Goal: Check status: Check status

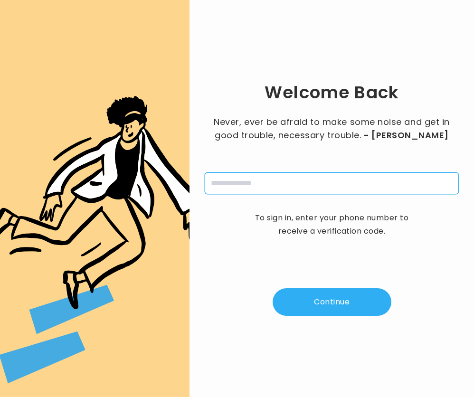
click at [246, 175] on input "tel" at bounding box center [332, 184] width 254 height 22
type input "**********"
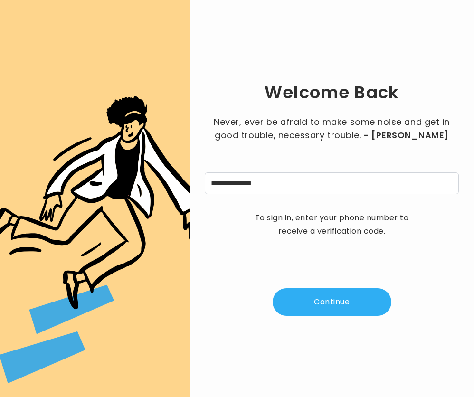
click at [315, 294] on button "Continue" at bounding box center [332, 302] width 119 height 28
type input "*"
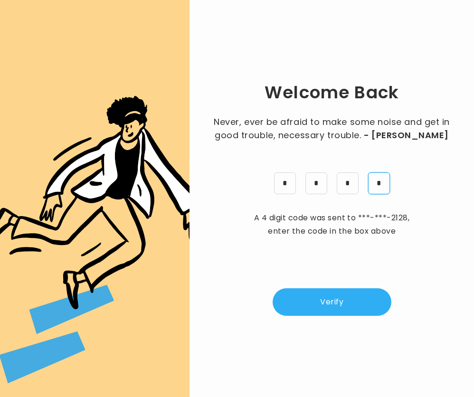
type input "*"
click at [353, 181] on input "*" at bounding box center [348, 184] width 22 height 22
type input "*"
click at [317, 182] on input "*" at bounding box center [317, 184] width 22 height 22
type input "*"
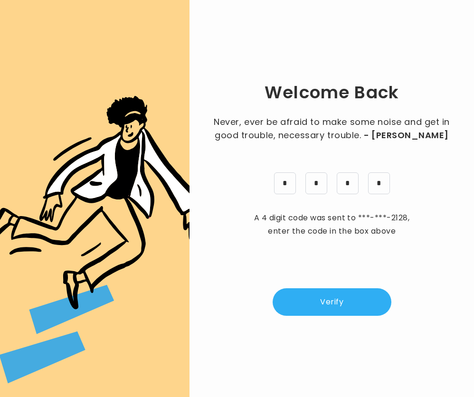
click at [339, 298] on button "Verify" at bounding box center [332, 302] width 119 height 28
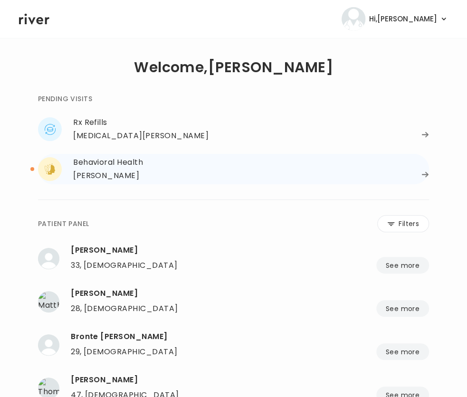
click at [165, 167] on div "Behavioral Health" at bounding box center [251, 162] width 356 height 13
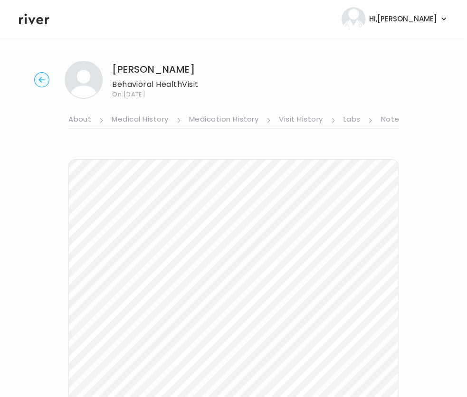
click at [36, 81] on circle "button" at bounding box center [42, 80] width 15 height 15
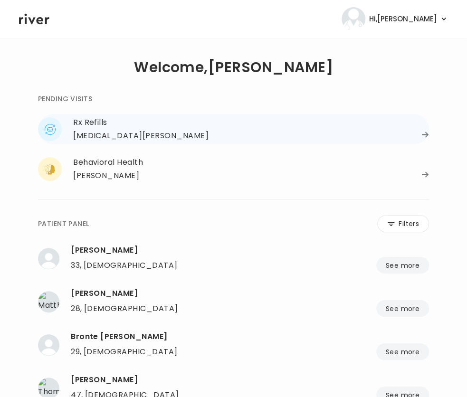
click at [85, 124] on div "Rx Refills" at bounding box center [251, 122] width 356 height 13
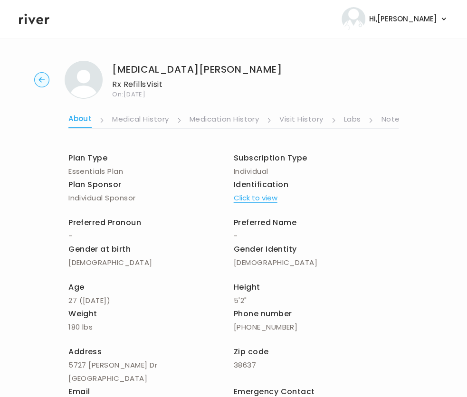
click at [311, 121] on link "Visit History" at bounding box center [301, 120] width 44 height 15
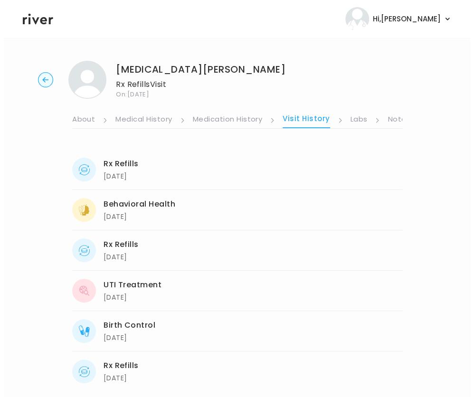
scroll to position [0, 183]
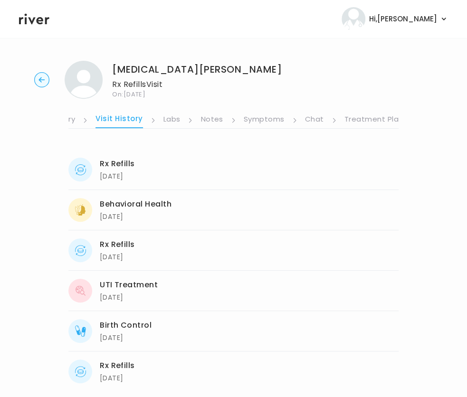
click at [266, 121] on link "Symptoms" at bounding box center [264, 120] width 41 height 15
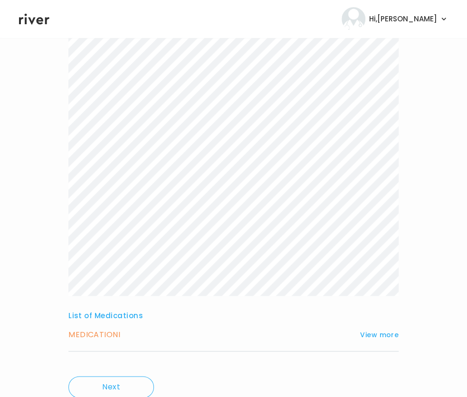
scroll to position [161, 0]
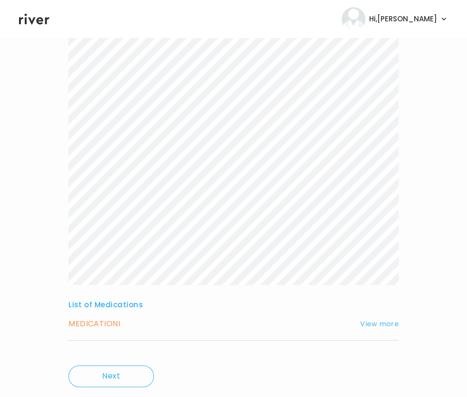
click at [382, 327] on button "View more" at bounding box center [379, 323] width 38 height 11
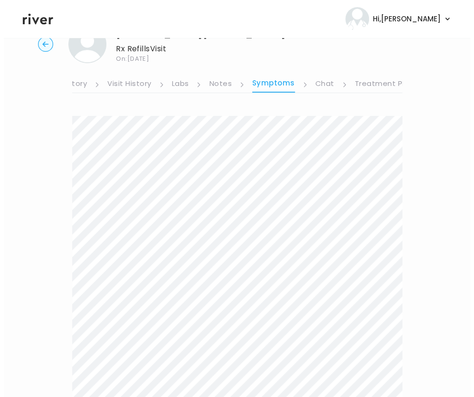
scroll to position [0, 0]
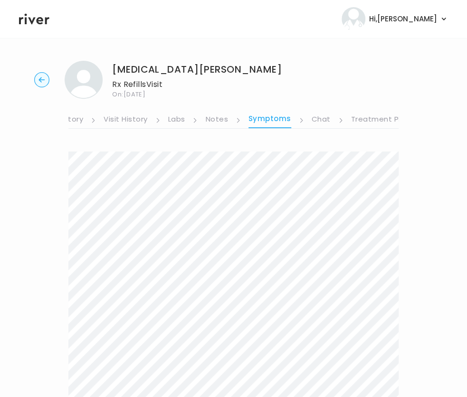
click at [219, 117] on link "Notes" at bounding box center [216, 120] width 22 height 15
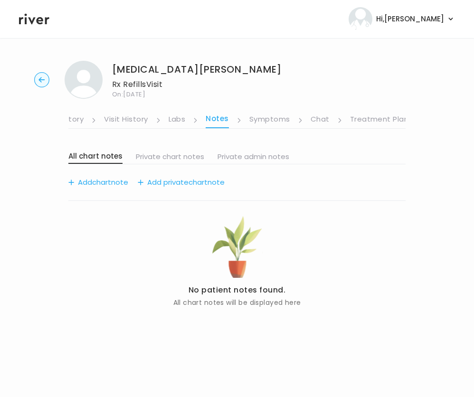
click at [175, 120] on link "Labs" at bounding box center [177, 120] width 17 height 15
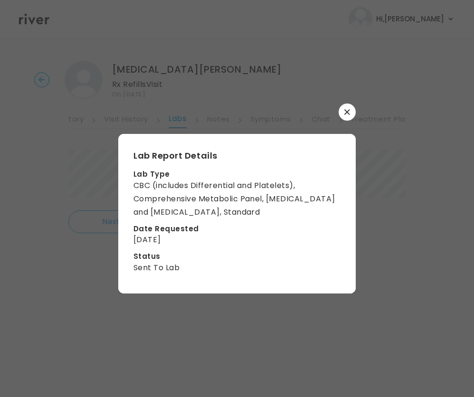
click at [346, 112] on icon "button" at bounding box center [348, 112] width 6 height 6
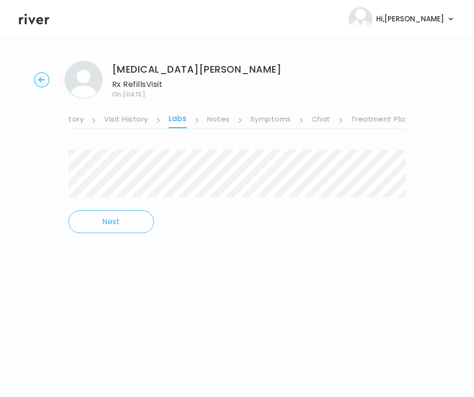
click at [137, 121] on link "Visit History" at bounding box center [126, 120] width 44 height 15
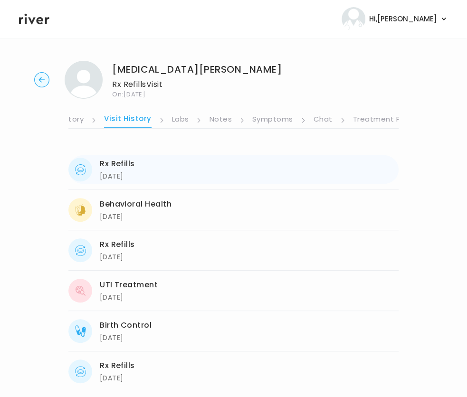
click at [133, 171] on div "[DATE]" at bounding box center [117, 176] width 35 height 11
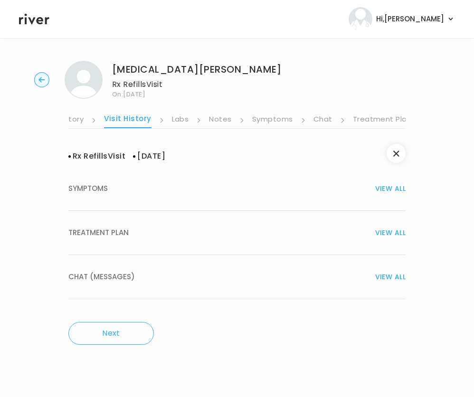
click at [123, 235] on span "TREATMENT PLAN" at bounding box center [98, 232] width 60 height 13
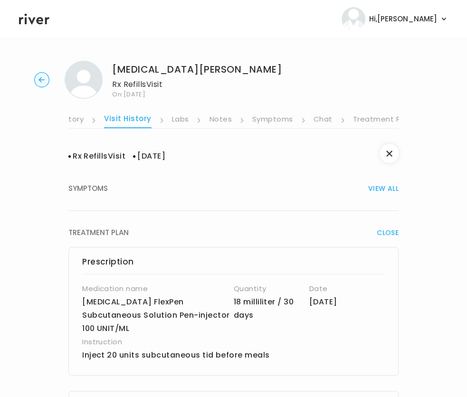
click at [319, 125] on link "Chat" at bounding box center [323, 120] width 19 height 15
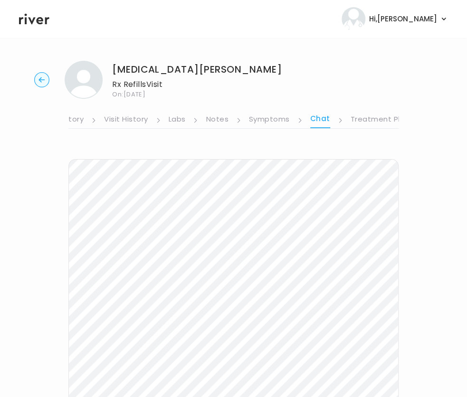
click at [30, 80] on div "[MEDICAL_DATA][PERSON_NAME] Rx Refills Visit On: [DATE]" at bounding box center [233, 80] width 437 height 38
click at [45, 77] on circle "button" at bounding box center [42, 80] width 15 height 15
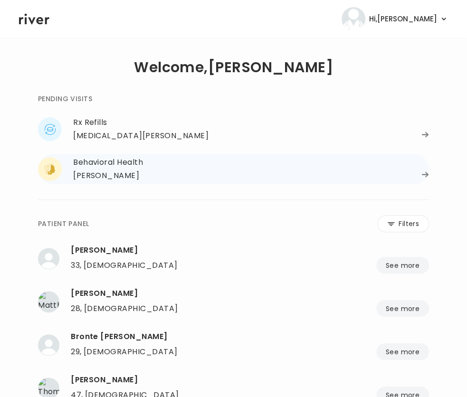
click at [99, 165] on div "Behavioral Health" at bounding box center [251, 162] width 356 height 13
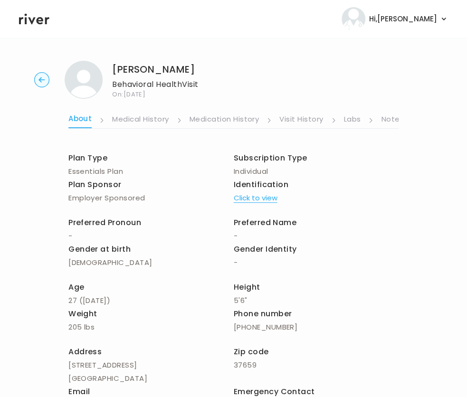
scroll to position [0, 183]
click at [317, 119] on link "Chat" at bounding box center [312, 120] width 19 height 15
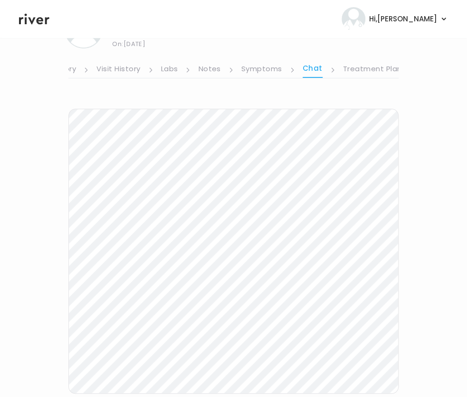
scroll to position [49, 0]
